Goal: Information Seeking & Learning: Learn about a topic

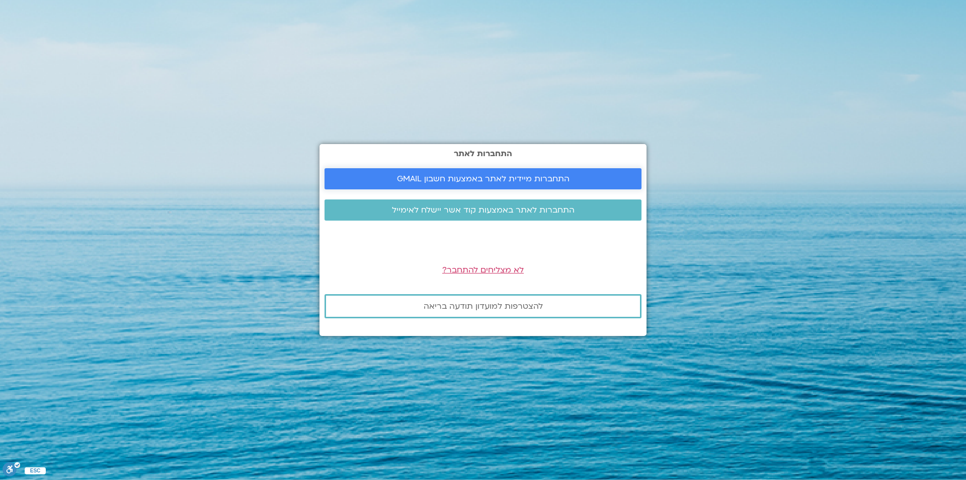
click at [526, 177] on span "התחברות מיידית לאתר באמצעות חשבון GMAIL" at bounding box center [483, 178] width 173 height 9
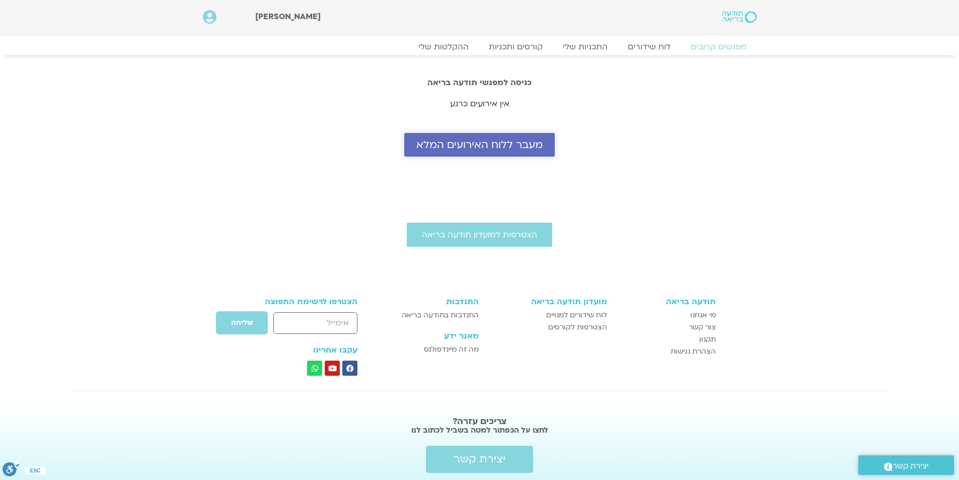
click at [475, 143] on span "מעבר ללוח האירועים המלא" at bounding box center [479, 145] width 126 height 12
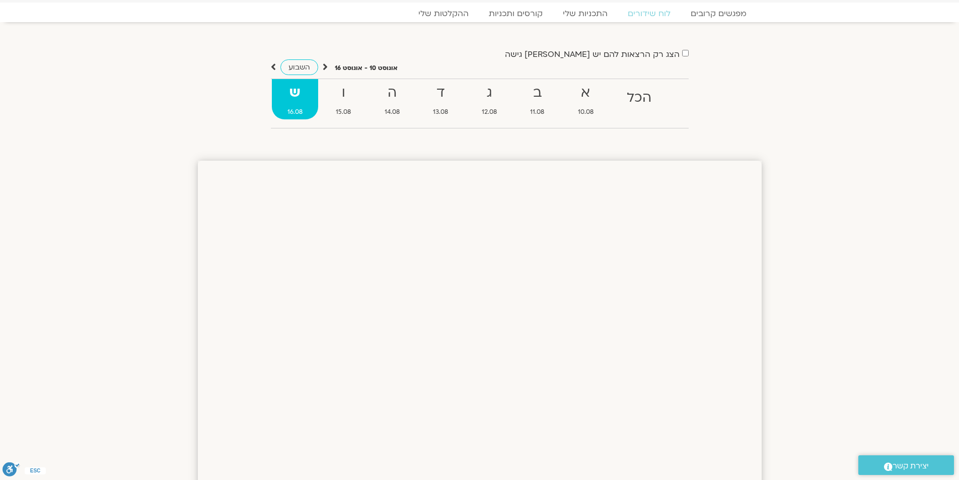
scroll to position [50, 0]
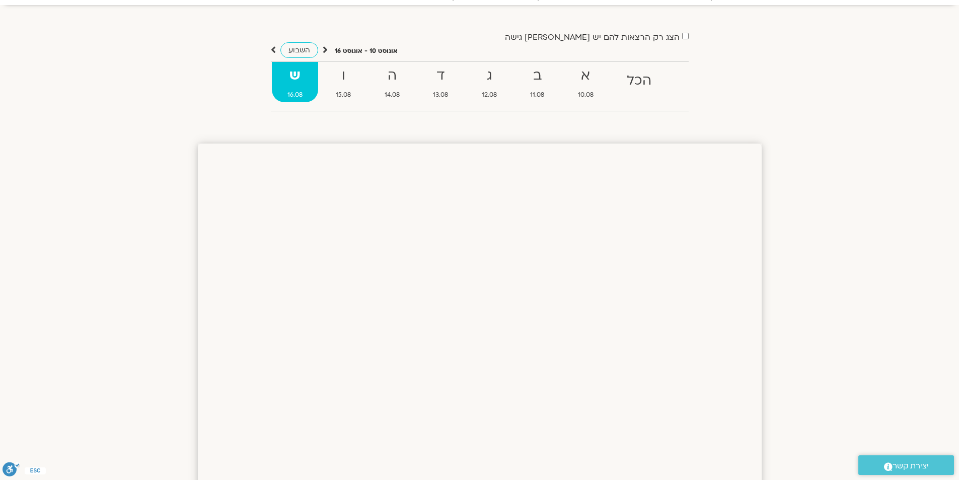
click at [299, 46] on span "השבוע" at bounding box center [299, 50] width 22 height 10
click at [273, 50] on icon at bounding box center [273, 50] width 5 height 10
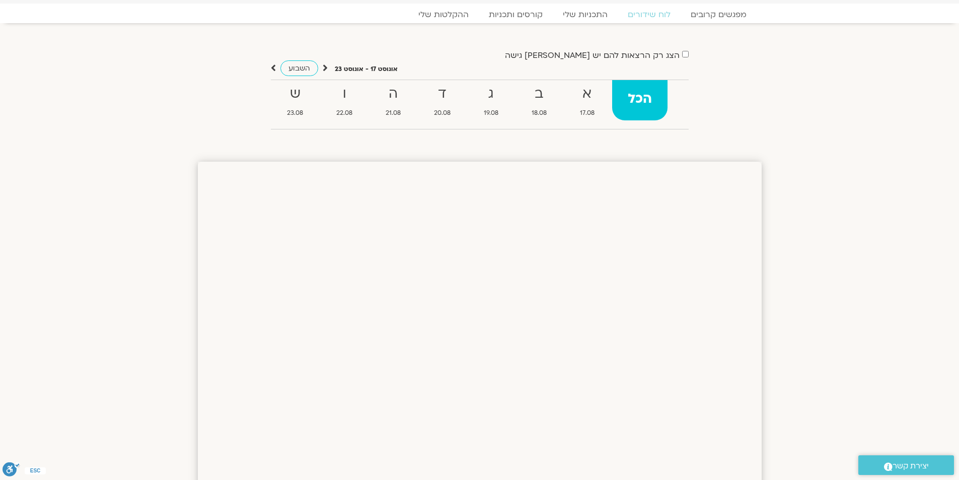
scroll to position [0, 0]
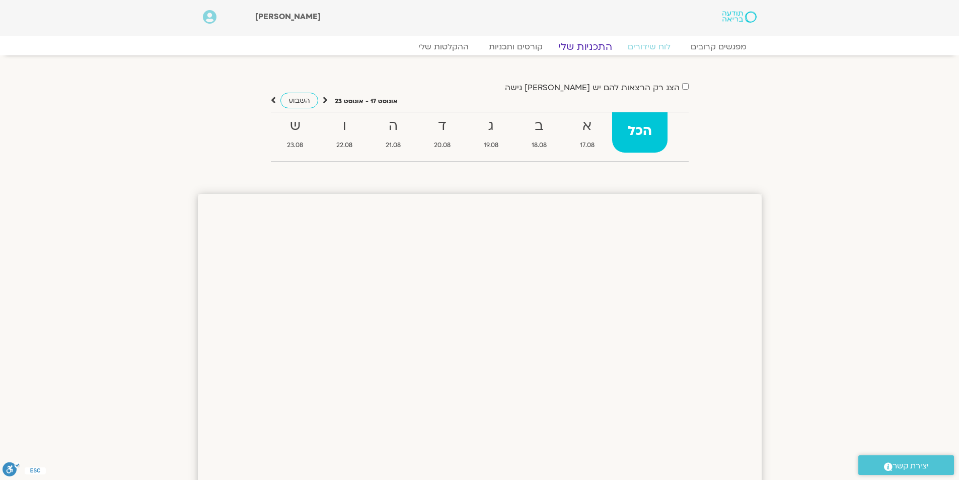
click at [582, 51] on link "התכניות שלי" at bounding box center [585, 47] width 78 height 12
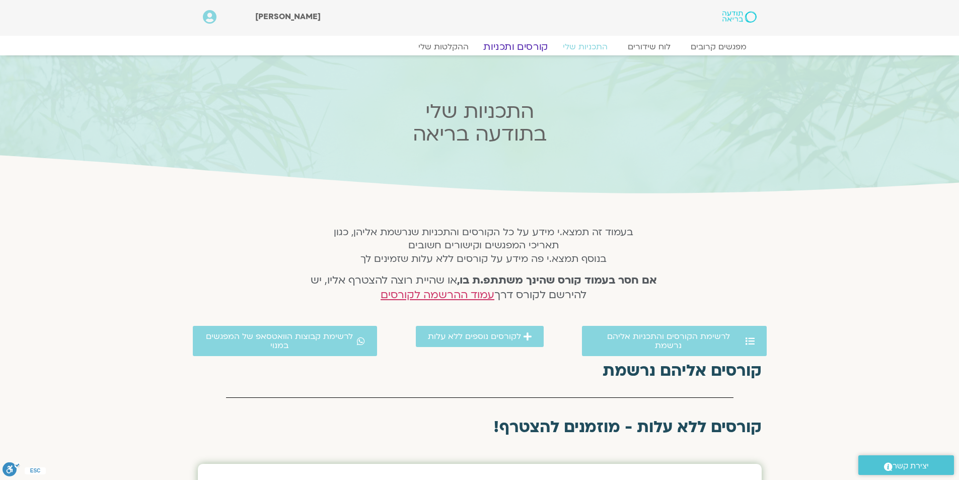
click at [533, 49] on link "קורסים ותכניות" at bounding box center [515, 47] width 89 height 12
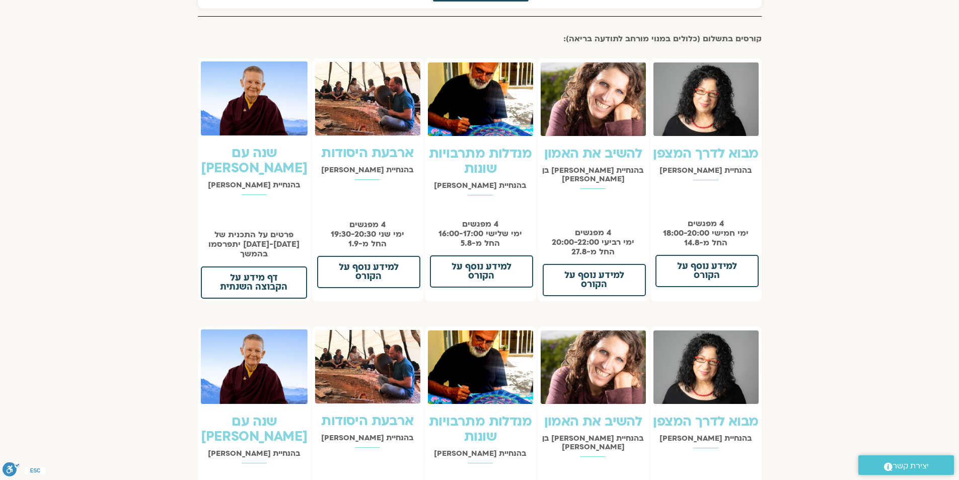
scroll to position [755, 0]
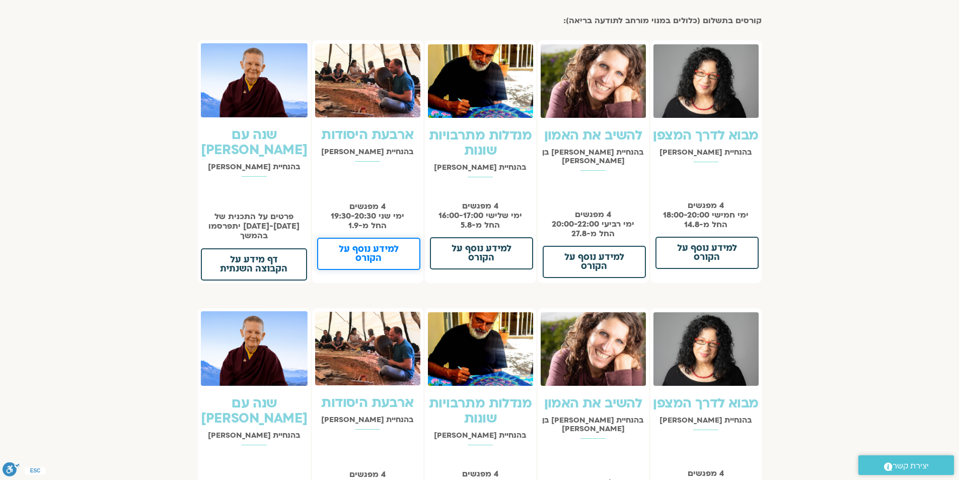
click at [367, 254] on span "למידע נוסף על הקורס" at bounding box center [368, 254] width 77 height 18
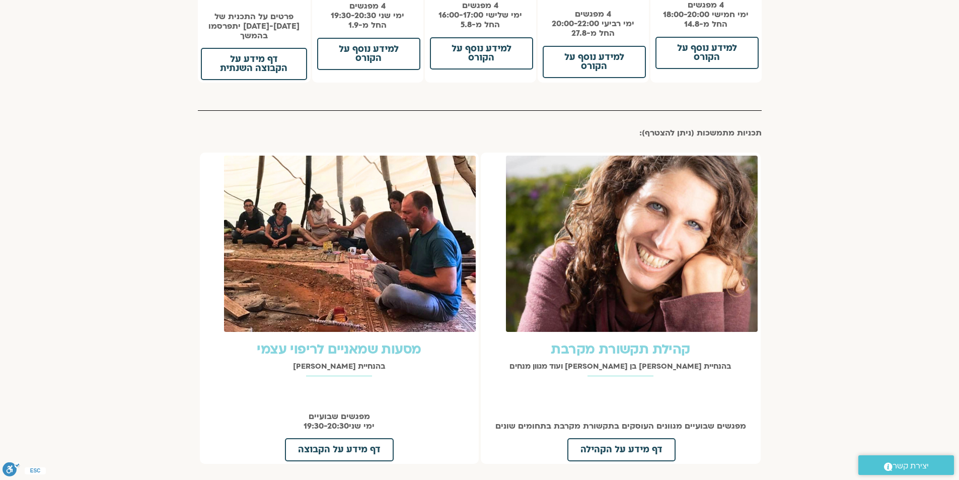
scroll to position [1258, 0]
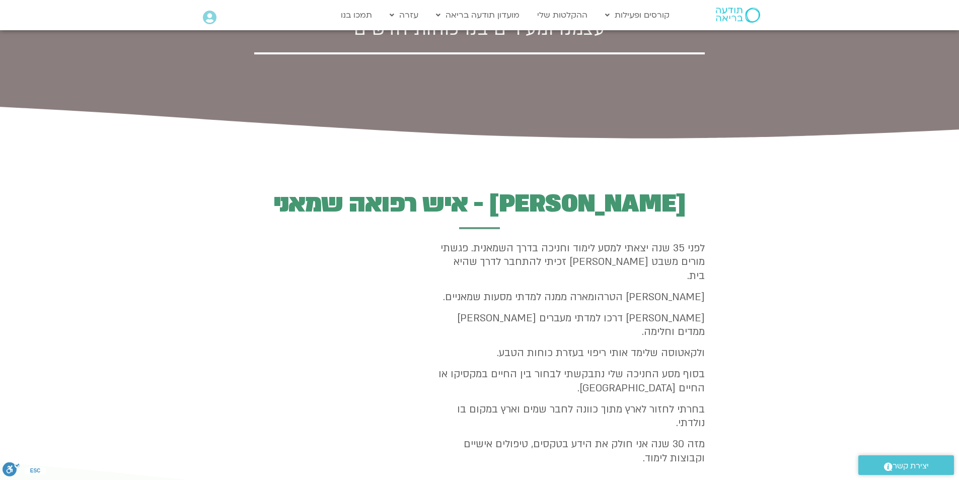
scroll to position [1006, 0]
